Goal: Information Seeking & Learning: Learn about a topic

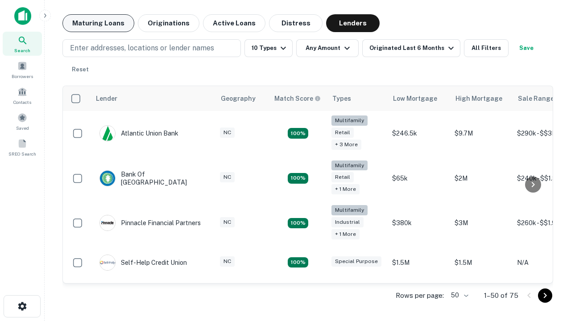
click at [98, 23] on button "Maturing Loans" at bounding box center [98, 23] width 72 height 18
